Goal: Task Accomplishment & Management: Manage account settings

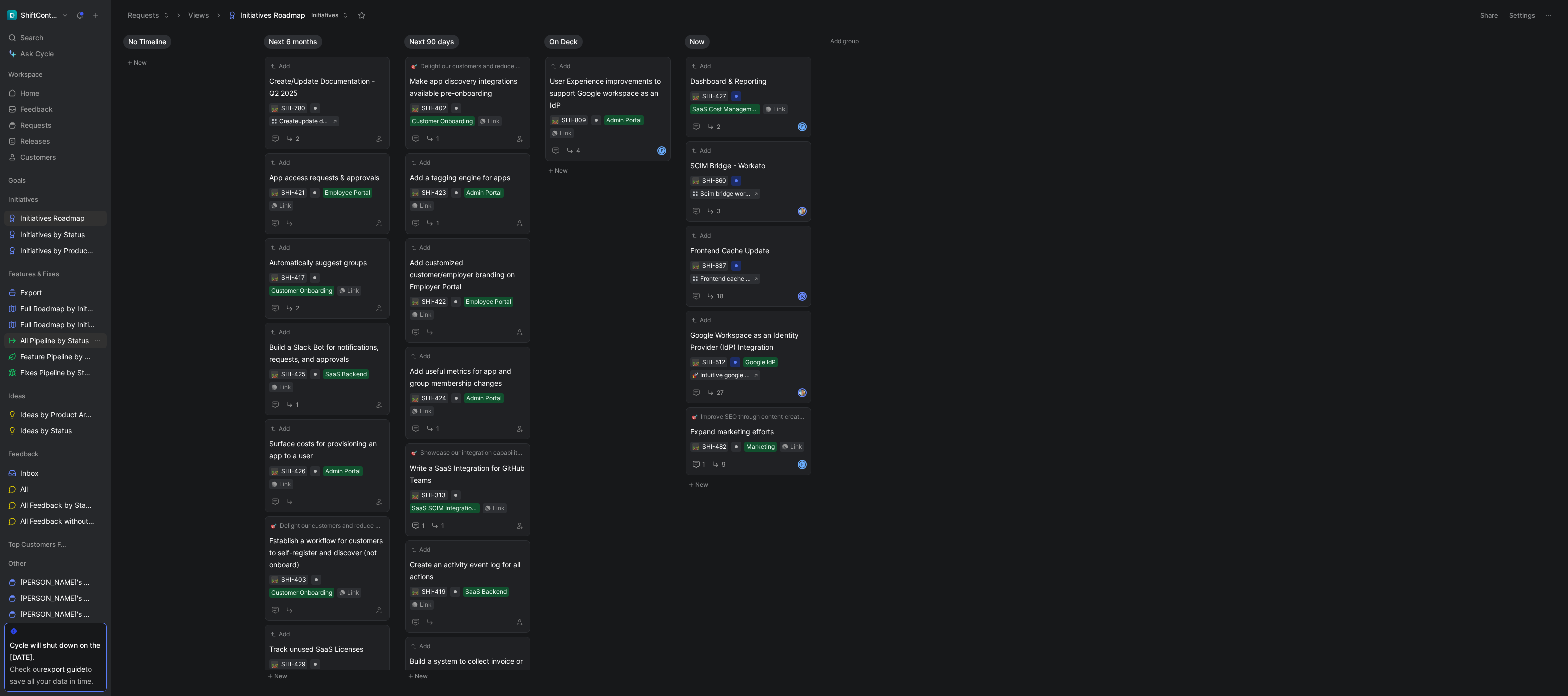
click at [49, 341] on span "All Pipeline by Status" at bounding box center [54, 341] width 69 height 10
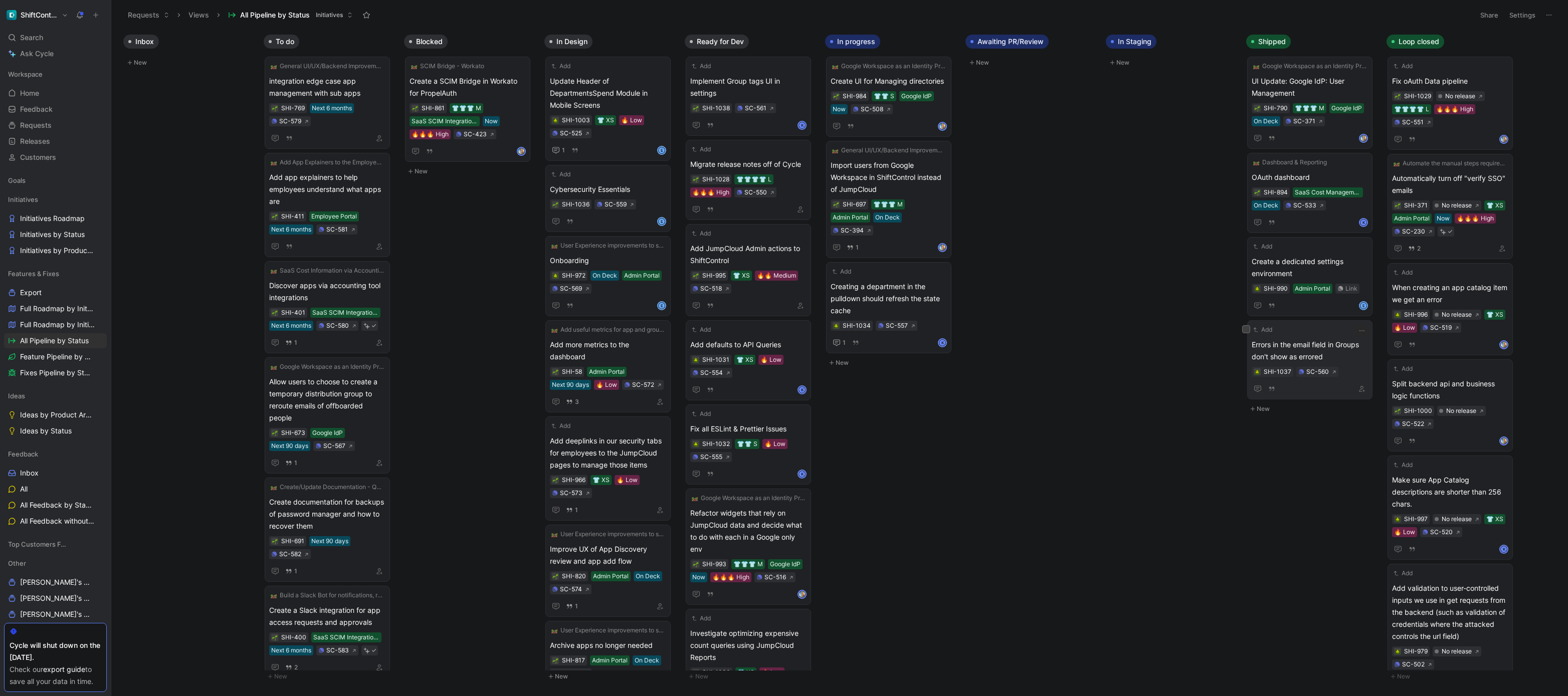
click at [1312, 339] on span "Errors in the email field in Groups don't show as errored" at bounding box center [1310, 351] width 116 height 24
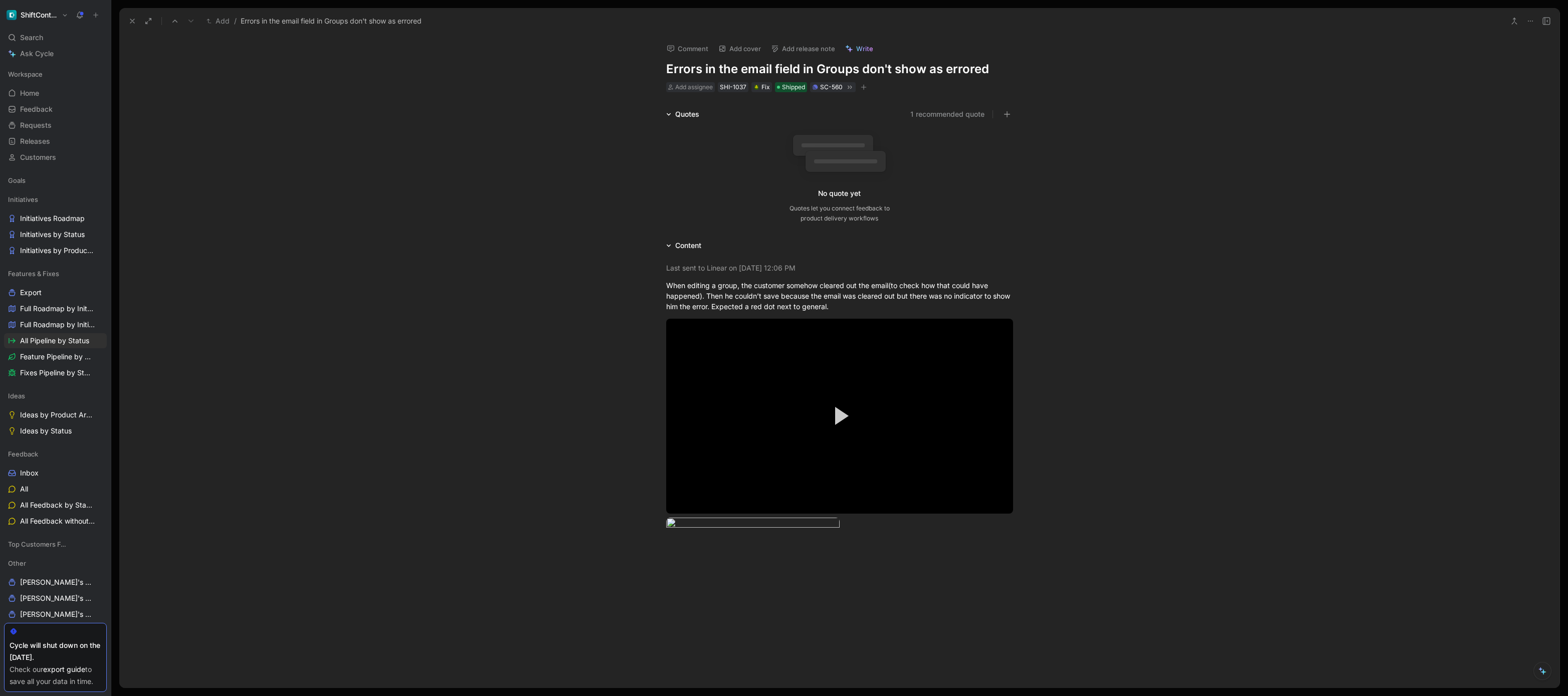
click at [806, 47] on button "Add release note" at bounding box center [803, 48] width 73 height 14
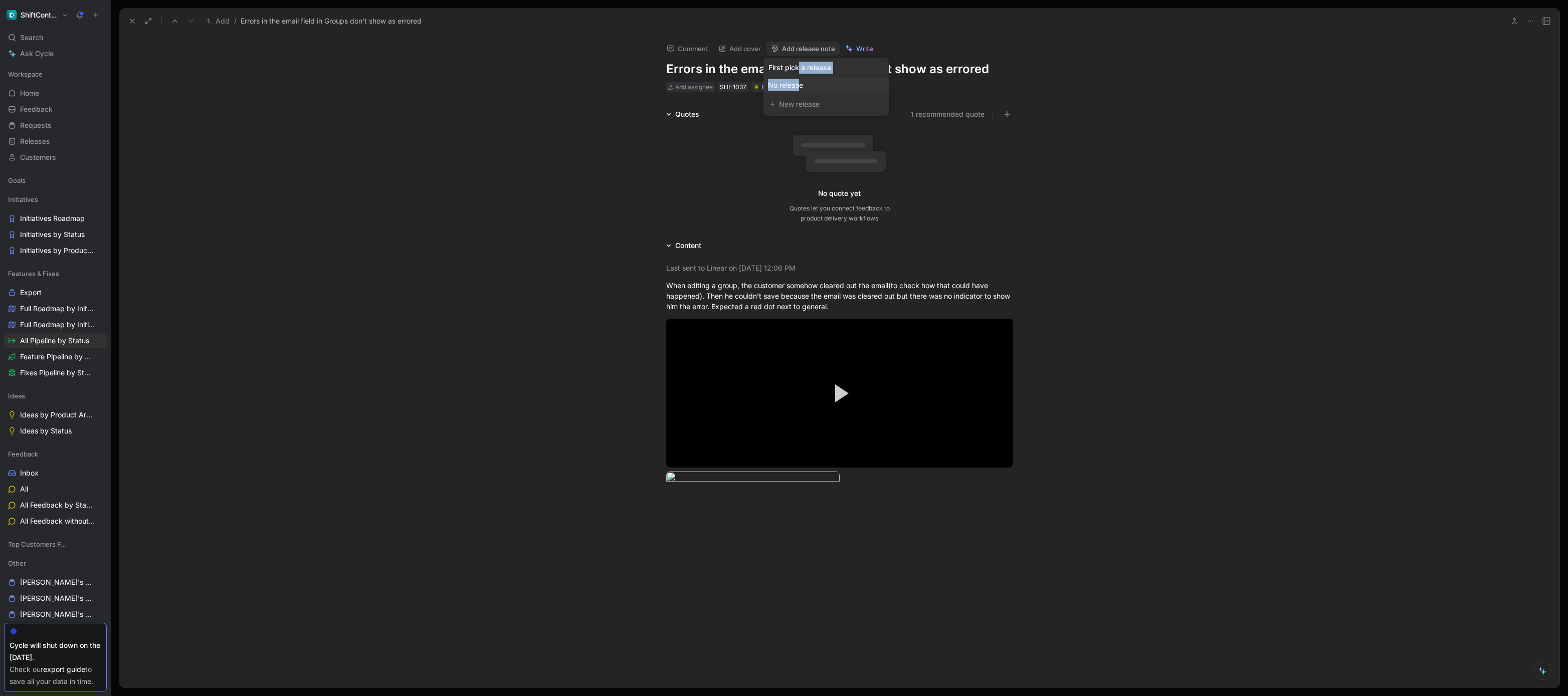
drag, startPoint x: 799, startPoint y: 71, endPoint x: 798, endPoint y: 85, distance: 14.0
click at [798, 85] on div "First pick a release No release New release" at bounding box center [826, 86] width 125 height 58
click at [801, 102] on div "New release" at bounding box center [831, 103] width 103 height 12
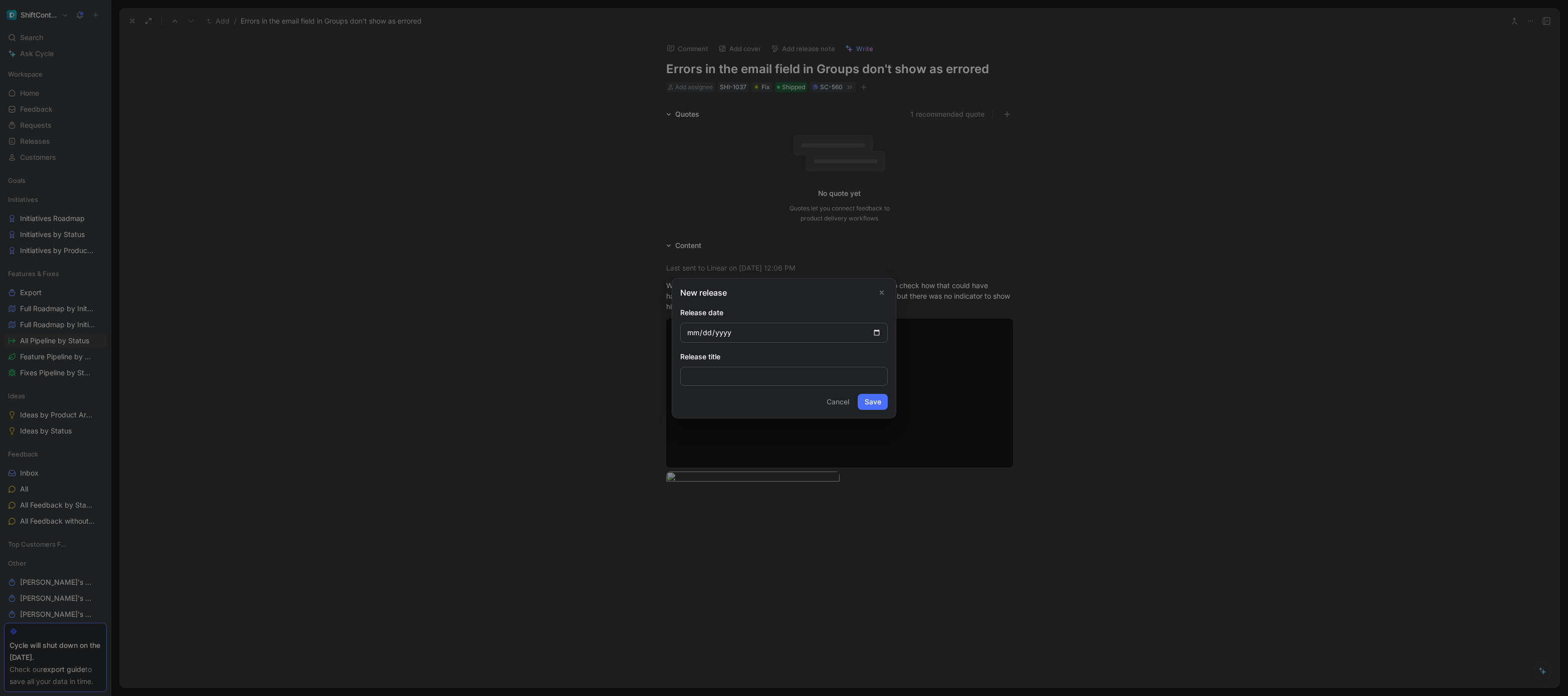
click at [877, 332] on input "date" at bounding box center [784, 333] width 208 height 20
type input "[DATE]"
click at [874, 401] on button "Save" at bounding box center [873, 402] width 30 height 16
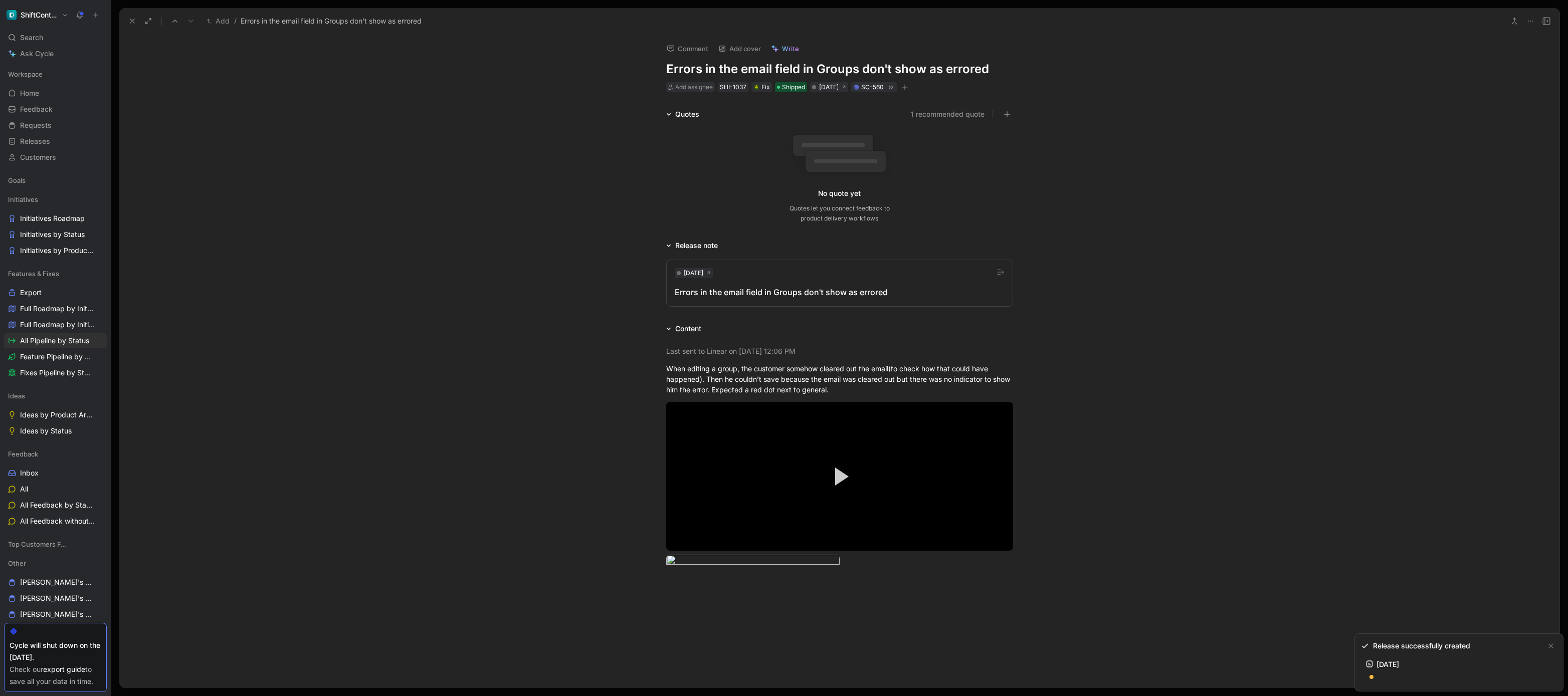
click at [841, 289] on div "Errors in the email field in Groups don't show as errored" at bounding box center [840, 292] width 330 height 12
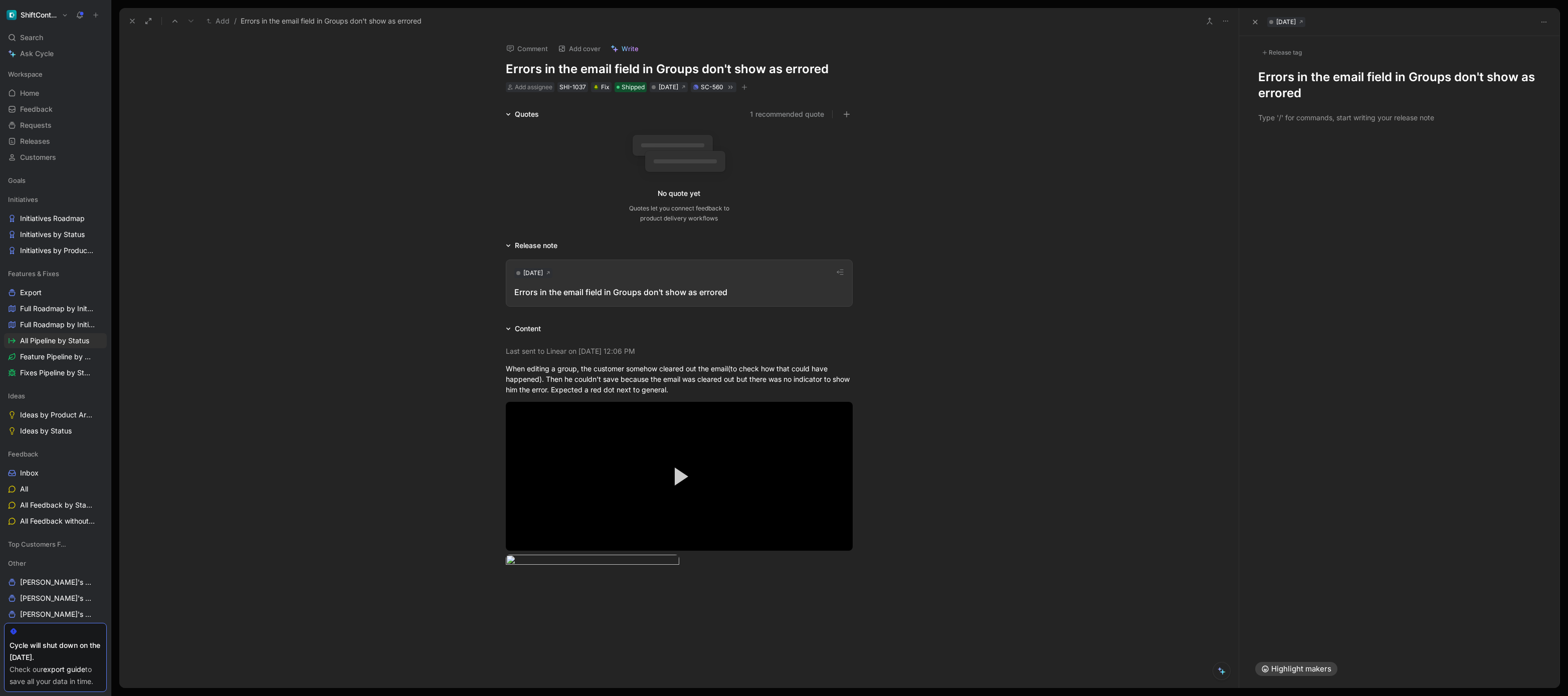
click at [1273, 88] on h1 "Errors in the email field in Groups don't show as errored" at bounding box center [1399, 85] width 283 height 32
click at [1285, 57] on div "Release tag" at bounding box center [1281, 52] width 47 height 12
click at [1290, 136] on div "Fix" at bounding box center [1283, 136] width 17 height 12
click at [1271, 136] on input "Fix Edit" at bounding box center [1267, 137] width 6 height 6
checkbox input "true"
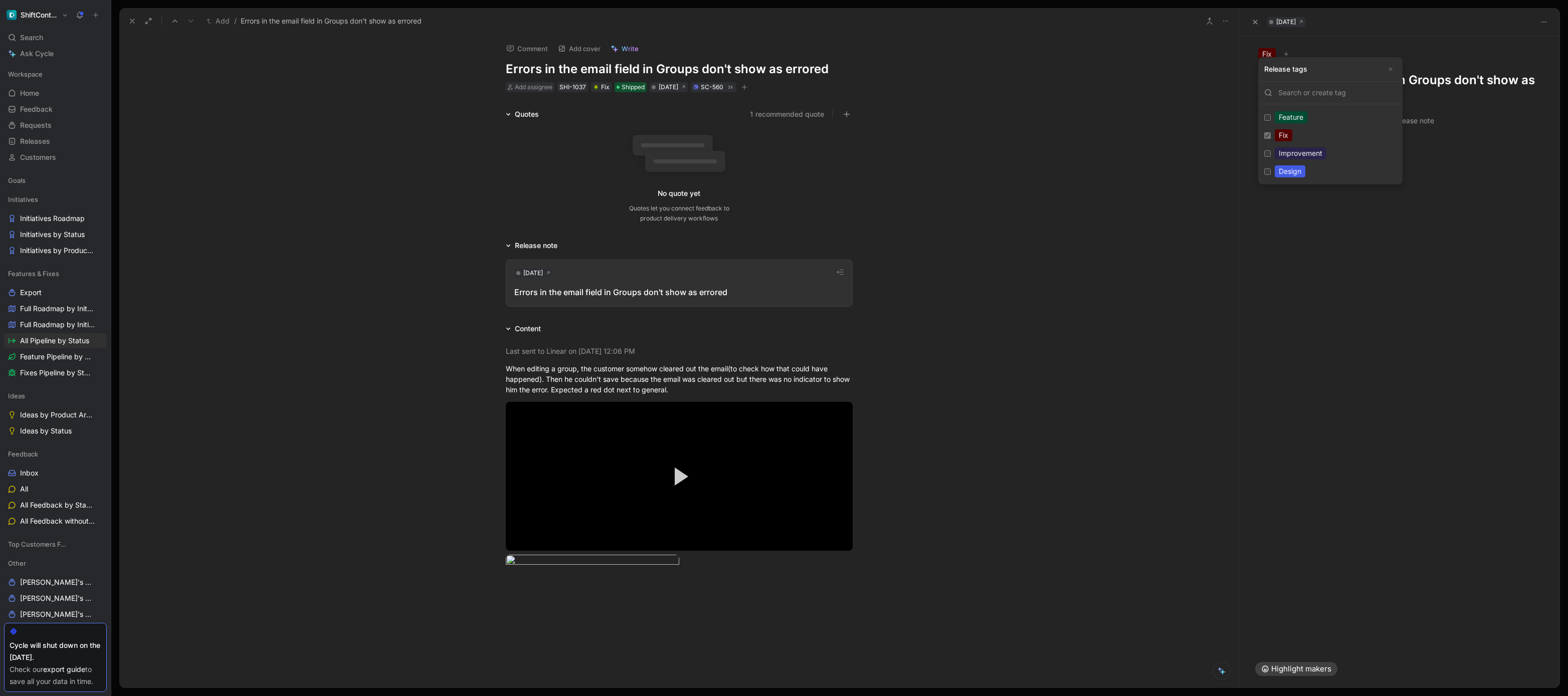
click at [1414, 74] on h1 "Errors in the email field in Groups don't show as errored" at bounding box center [1399, 88] width 283 height 32
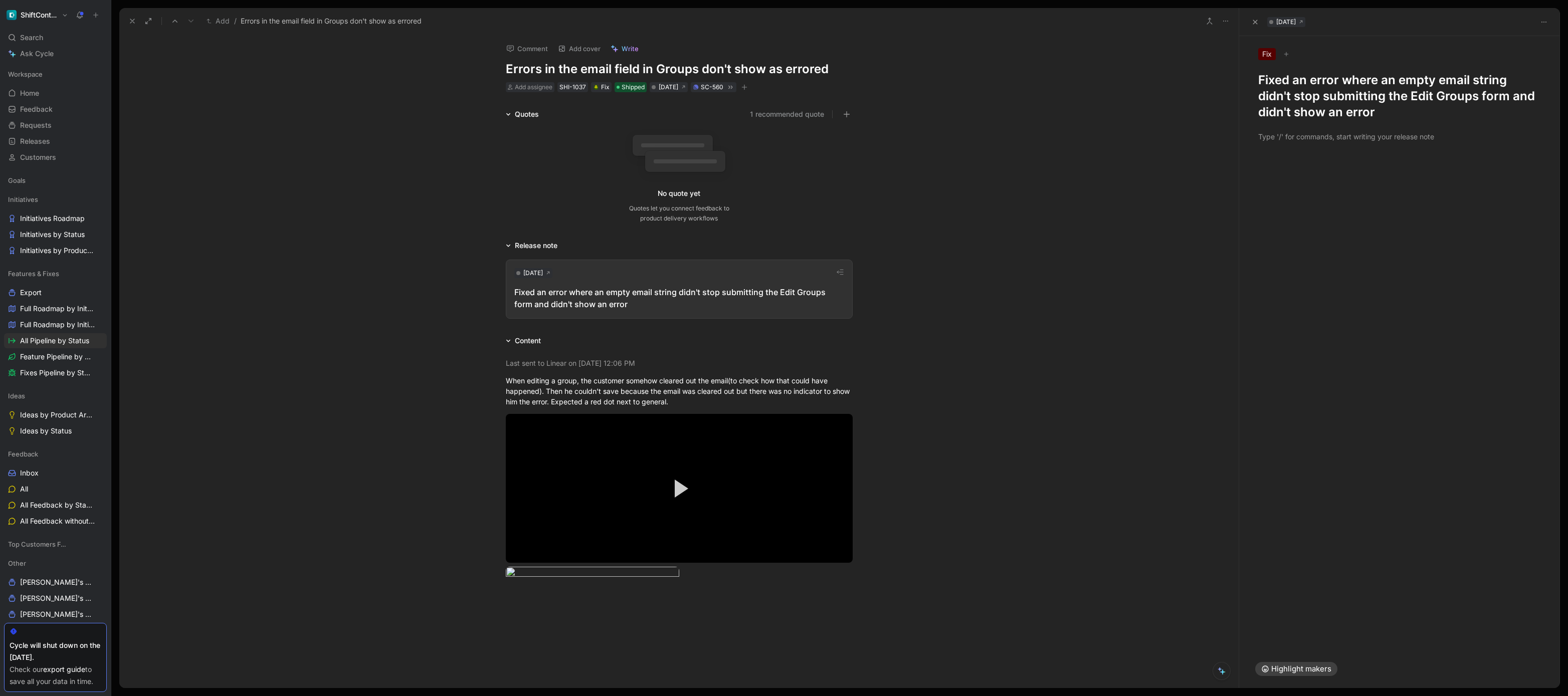
click at [1383, 267] on div at bounding box center [1399, 401] width 321 height 497
click at [1321, 306] on div at bounding box center [1399, 401] width 321 height 497
click at [36, 122] on span "Requests" at bounding box center [36, 125] width 31 height 10
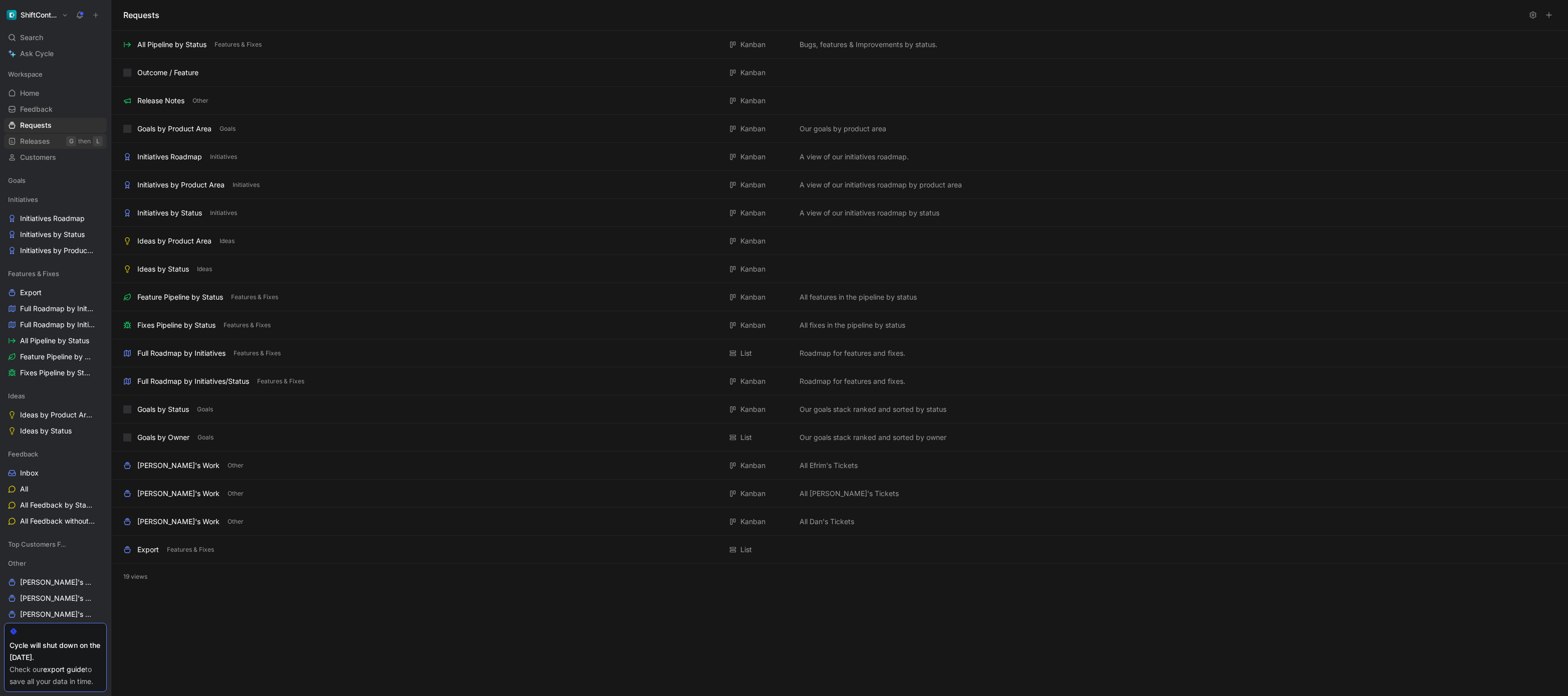
click at [35, 136] on link "Releases G then L" at bounding box center [55, 141] width 103 height 15
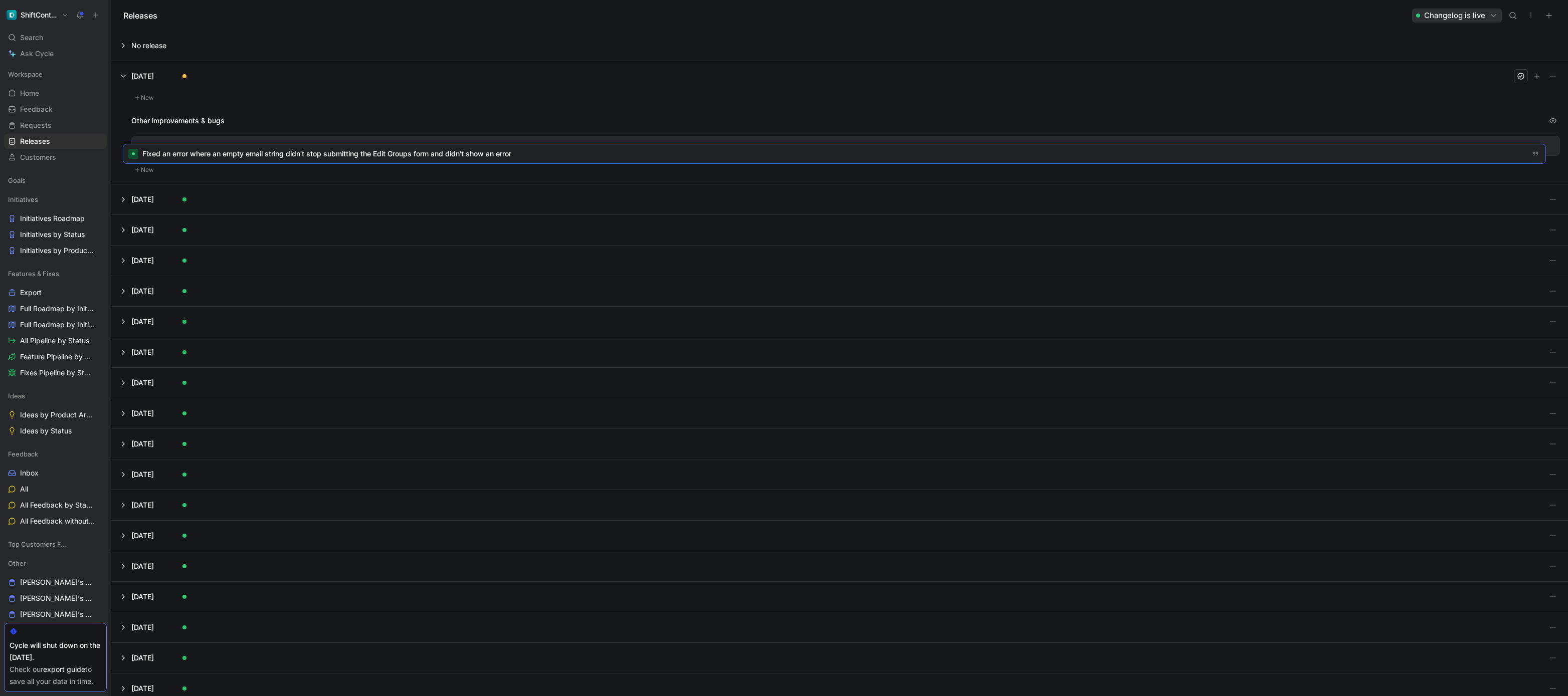
drag, startPoint x: 1426, startPoint y: 93, endPoint x: 1418, endPoint y: 146, distance: 53.6
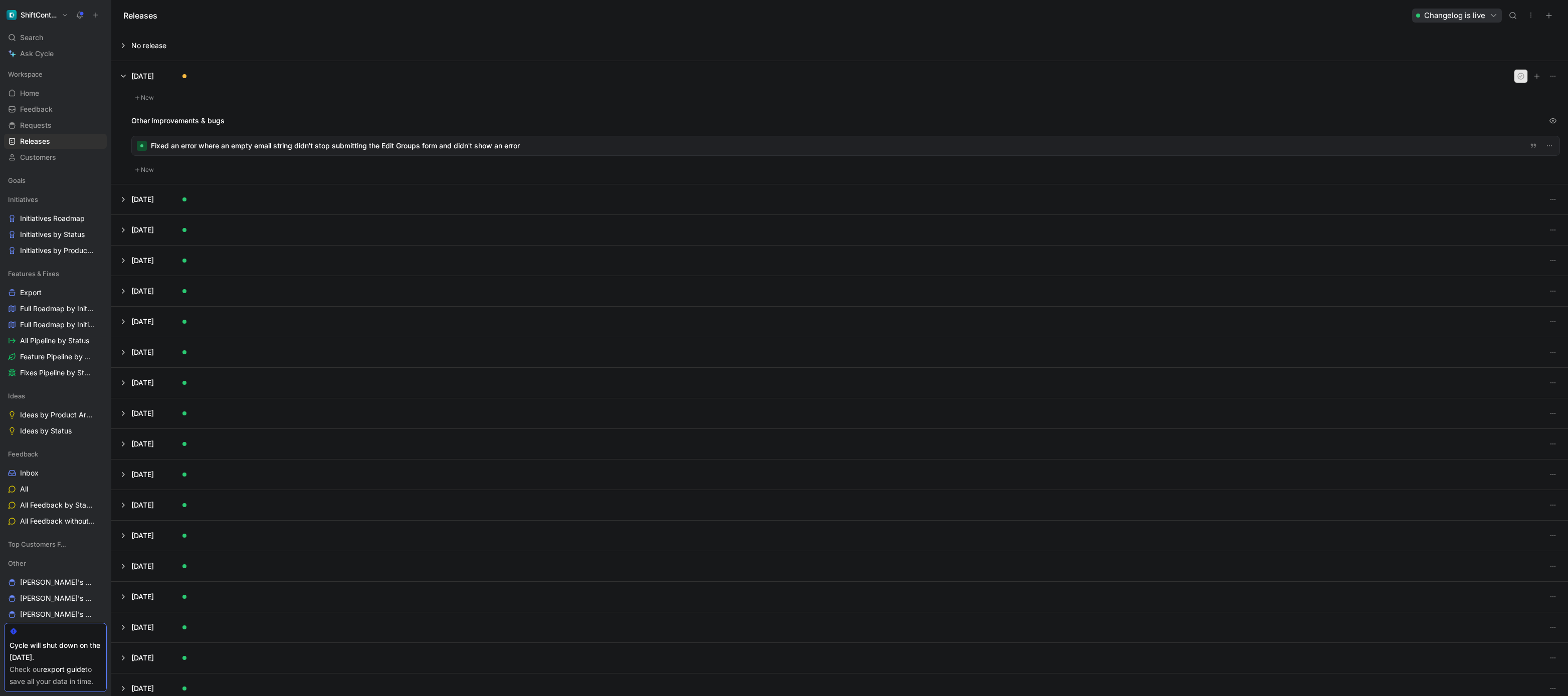
click at [1517, 74] on icon "button" at bounding box center [1520, 76] width 8 height 8
